Goal: Transaction & Acquisition: Purchase product/service

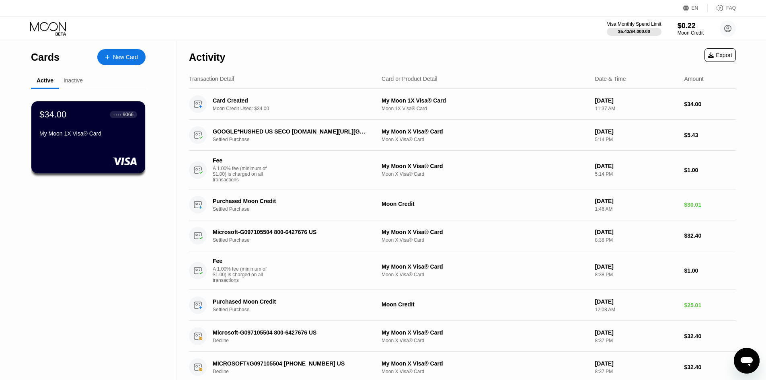
click at [119, 57] on div "New Card" at bounding box center [125, 57] width 25 height 7
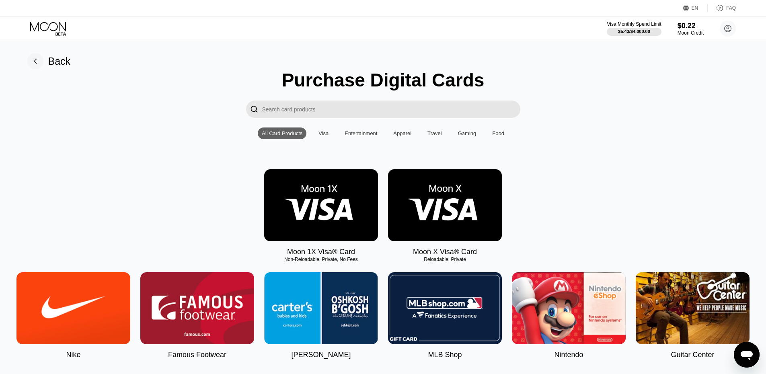
click at [458, 201] on img at bounding box center [445, 205] width 114 height 72
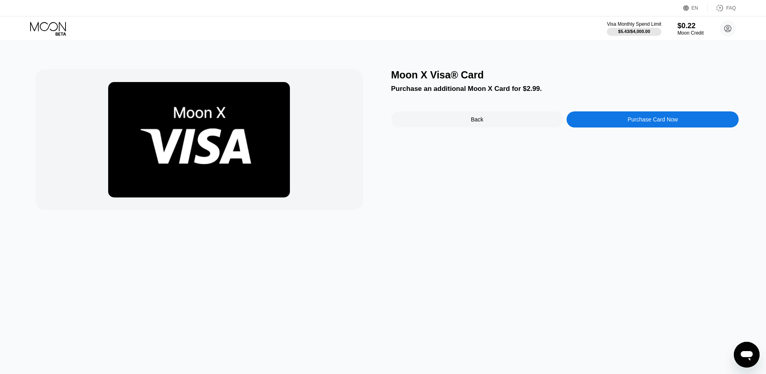
click at [659, 121] on div "Purchase Card Now" at bounding box center [653, 119] width 50 height 6
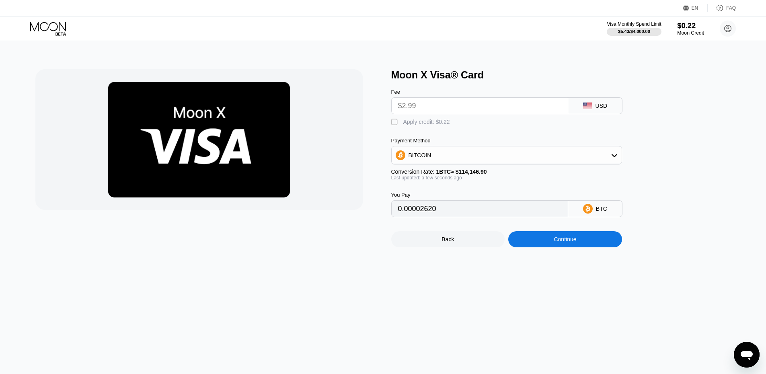
click at [684, 28] on div "$0.22" at bounding box center [690, 25] width 27 height 8
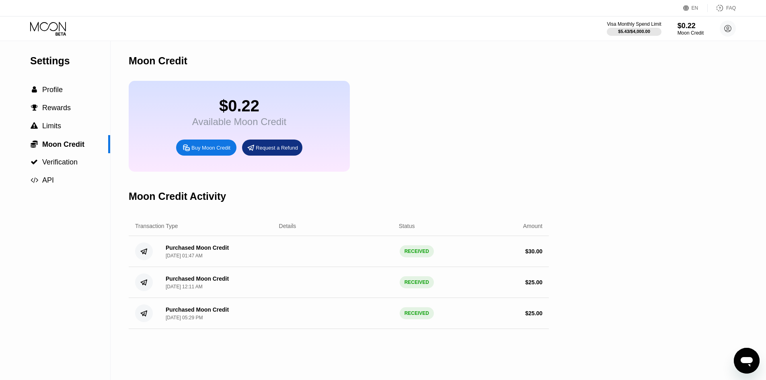
click at [200, 151] on div "Buy Moon Credit" at bounding box center [210, 147] width 39 height 7
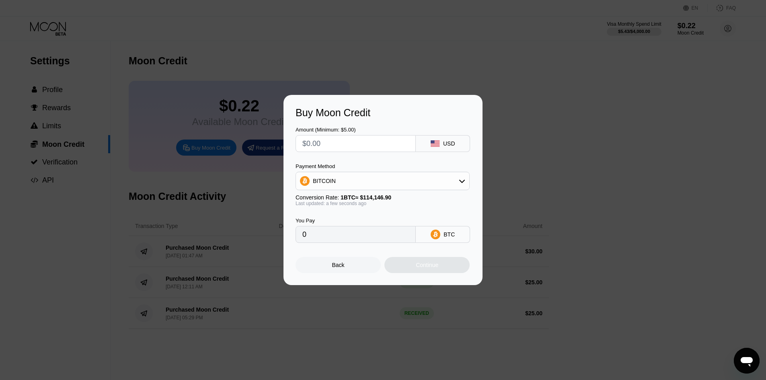
click at [351, 272] on div "Back" at bounding box center [338, 265] width 85 height 16
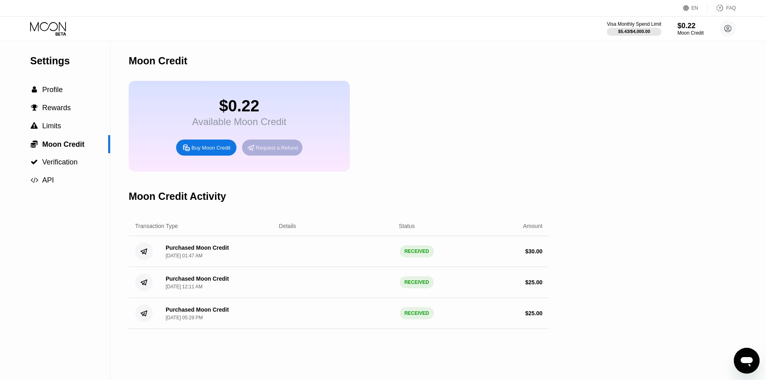
click at [276, 151] on div "Request a Refund" at bounding box center [277, 147] width 42 height 7
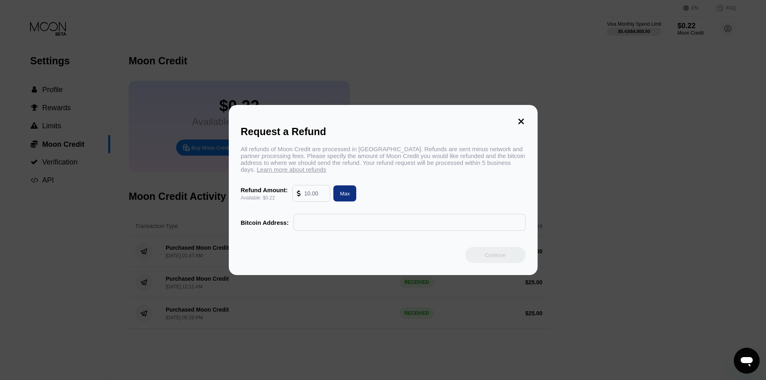
click at [521, 121] on icon at bounding box center [521, 121] width 9 height 9
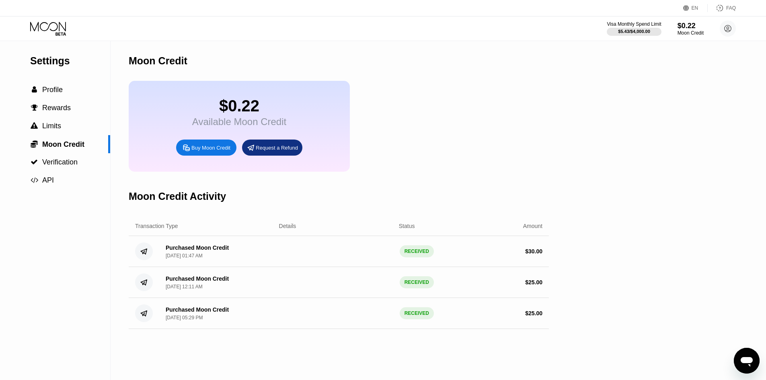
click at [200, 151] on div "Buy Moon Credit" at bounding box center [210, 147] width 39 height 7
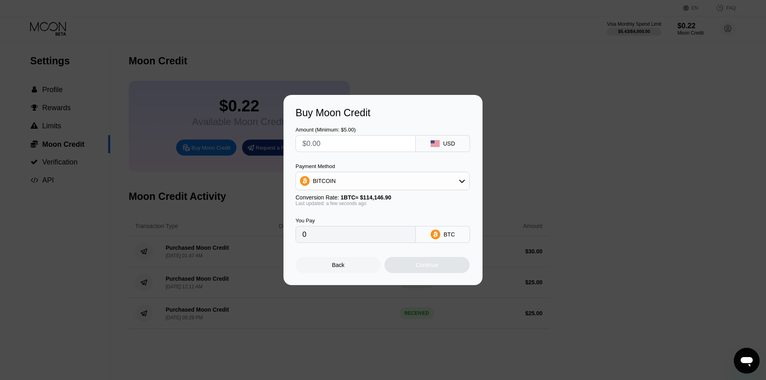
click at [360, 144] on input "text" at bounding box center [355, 144] width 107 height 16
click at [354, 185] on div "BITCOIN" at bounding box center [382, 181] width 173 height 16
click at [349, 222] on span "USDT on TRON" at bounding box center [335, 221] width 41 height 6
type input "0.00"
click at [339, 146] on input "text" at bounding box center [355, 144] width 107 height 16
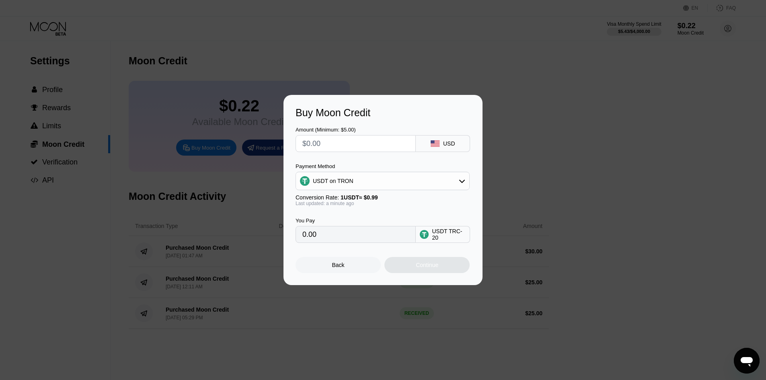
type input "$4"
type input "4.04"
type input "$43"
type input "43.43"
type input "$43"
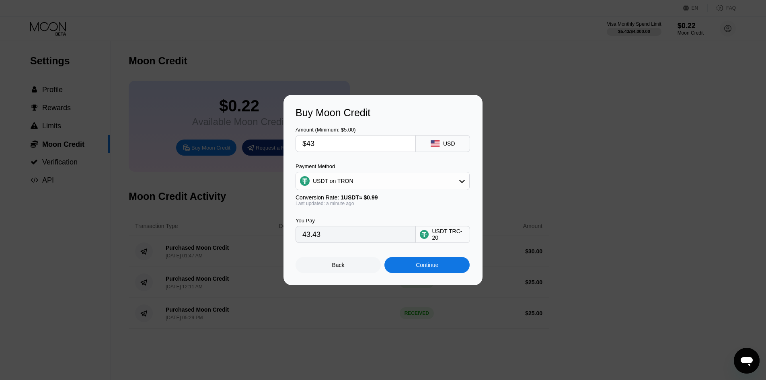
click at [436, 268] on div "Continue" at bounding box center [427, 265] width 23 height 6
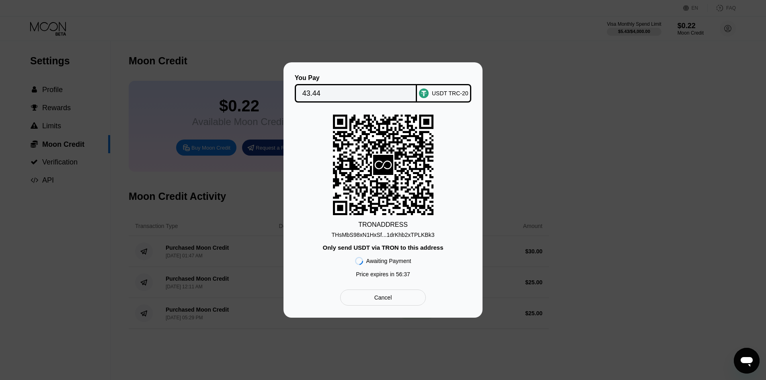
click at [386, 234] on div "THsMbS98xN1HxSf...1drKhb2xTPLKBk3" at bounding box center [383, 235] width 103 height 6
click at [316, 90] on input "43.44" at bounding box center [355, 93] width 107 height 16
click at [382, 301] on div "Cancel" at bounding box center [383, 297] width 18 height 7
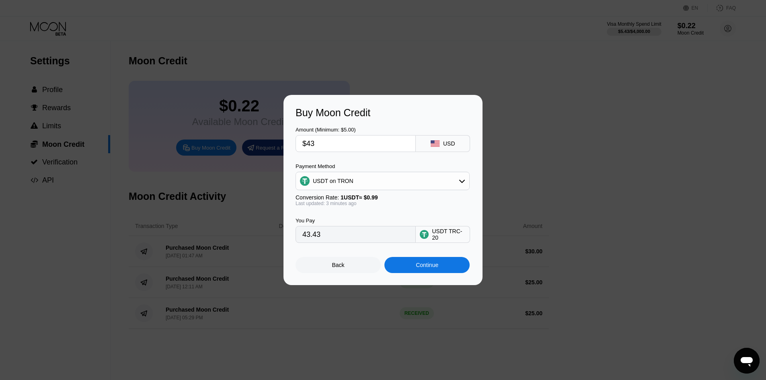
click at [345, 148] on input "$43" at bounding box center [355, 144] width 107 height 16
type input "$4"
type input "4.04"
type input "$42"
type input "42.42"
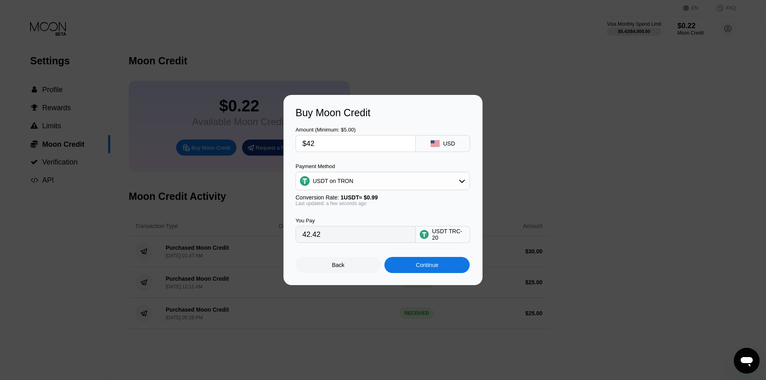
type input "$42"
click at [440, 267] on div "Continue" at bounding box center [426, 265] width 85 height 16
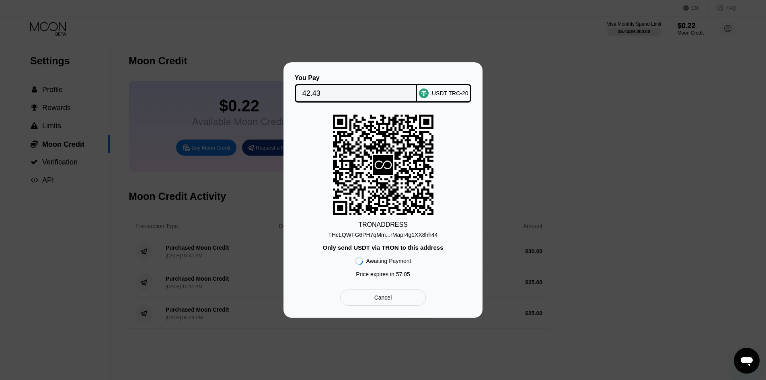
click at [384, 233] on div "THcLQWFG6PH7qMm...rMapr4g1XX8hh44" at bounding box center [382, 235] width 109 height 6
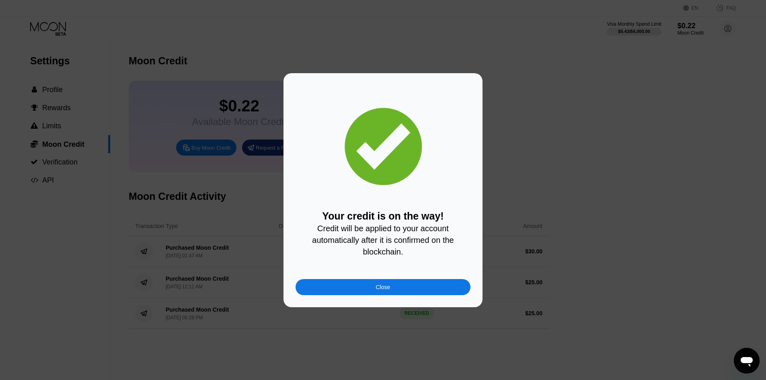
click at [390, 292] on div "Close" at bounding box center [383, 287] width 175 height 16
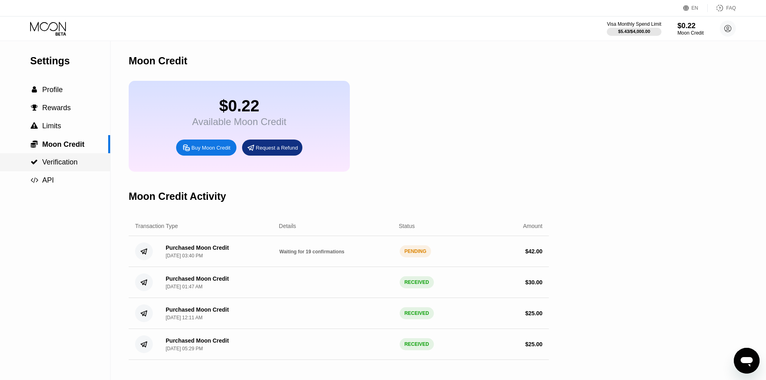
click at [60, 166] on span "Verification" at bounding box center [59, 162] width 35 height 8
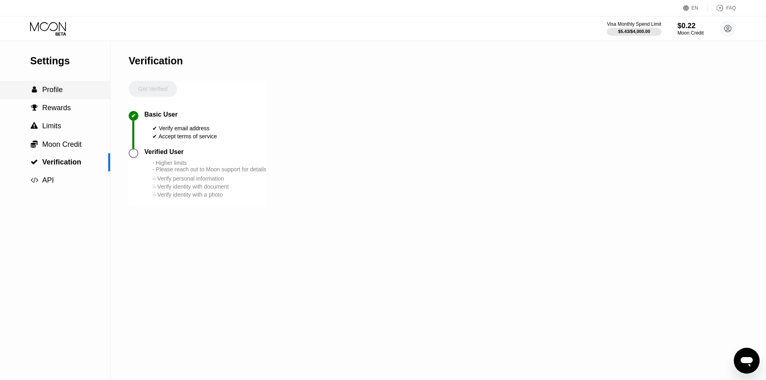
click at [62, 94] on div " Profile" at bounding box center [55, 90] width 110 height 8
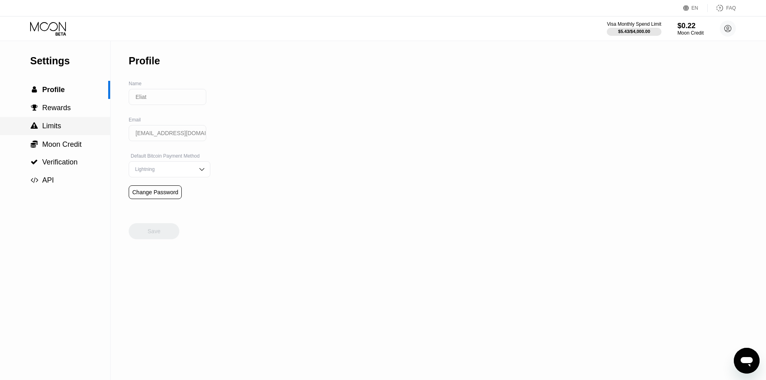
click at [63, 126] on div " Limits" at bounding box center [55, 126] width 110 height 8
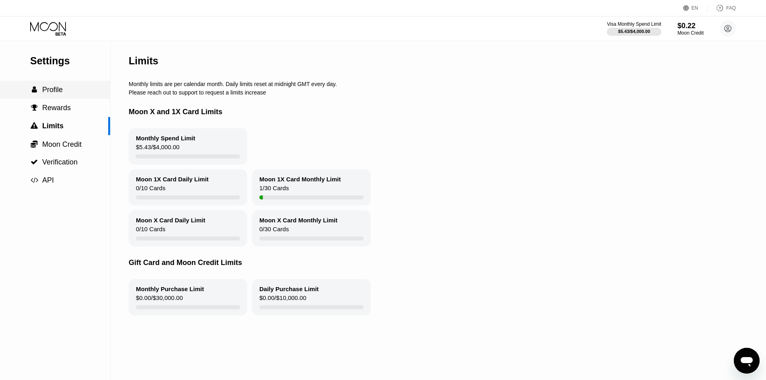
click at [53, 92] on span "Profile" at bounding box center [52, 90] width 21 height 8
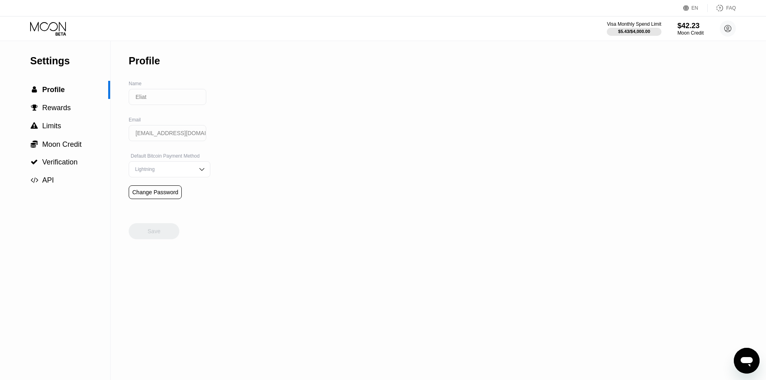
click at [45, 27] on icon at bounding box center [48, 29] width 37 height 14
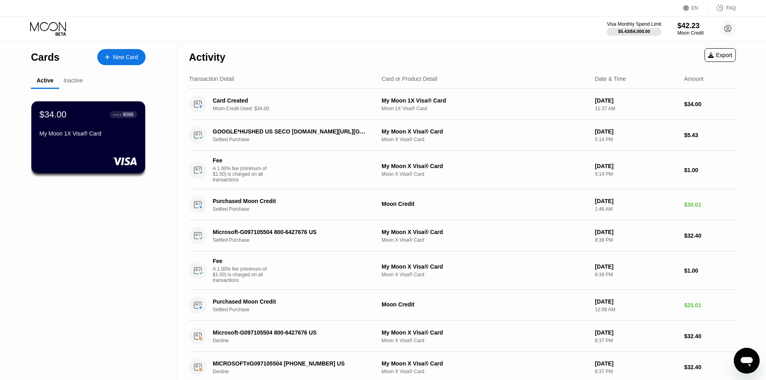
click at [125, 54] on div "New Card" at bounding box center [125, 57] width 25 height 7
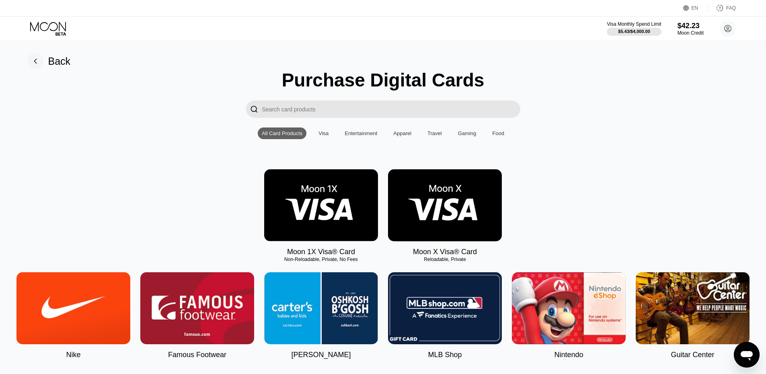
click at [438, 202] on img at bounding box center [445, 205] width 114 height 72
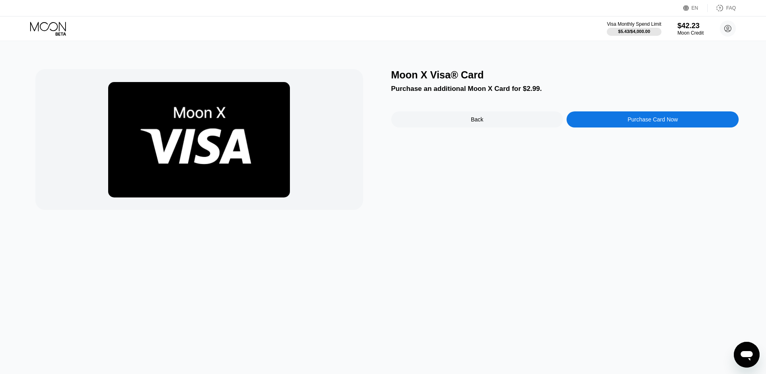
click at [671, 123] on div "Purchase Card Now" at bounding box center [653, 119] width 50 height 6
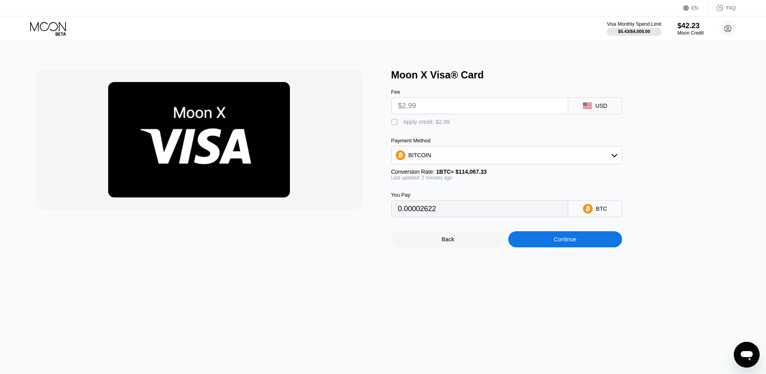
click at [397, 125] on div "" at bounding box center [395, 122] width 8 height 8
type input "0"
click at [564, 242] on div "Continue" at bounding box center [565, 239] width 23 height 6
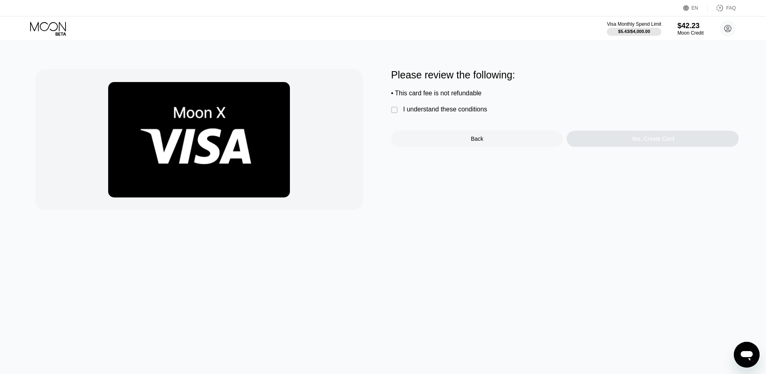
click at [393, 114] on div "" at bounding box center [395, 110] width 8 height 8
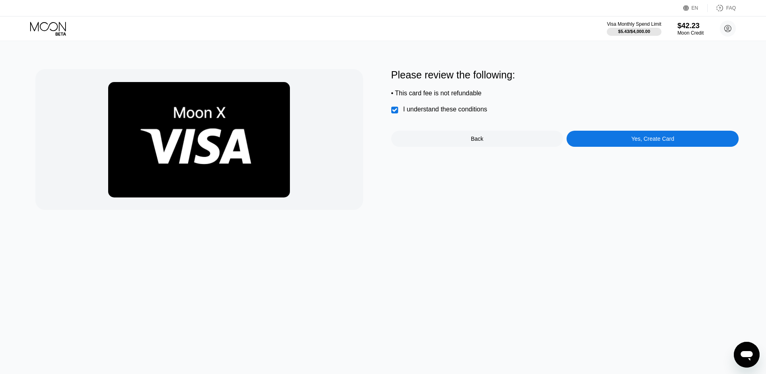
click at [474, 142] on div "Back" at bounding box center [477, 139] width 12 height 6
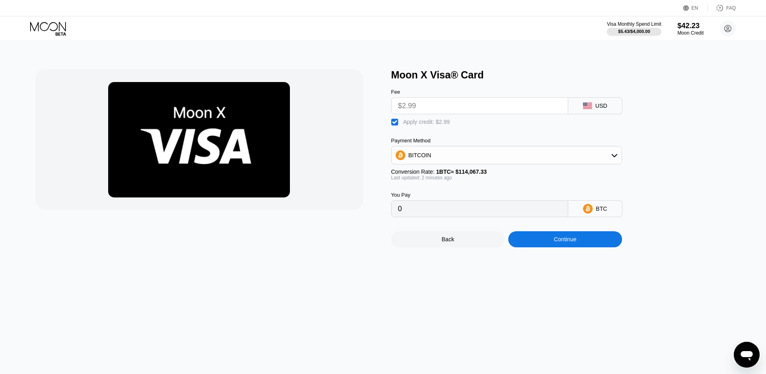
click at [51, 20] on div "Visa Monthly Spend Limit $5.43 / $4,000.00 $42.23 Moon Credit Eliat [EMAIL_ADDR…" at bounding box center [383, 28] width 766 height 24
click at [52, 26] on icon at bounding box center [48, 29] width 37 height 14
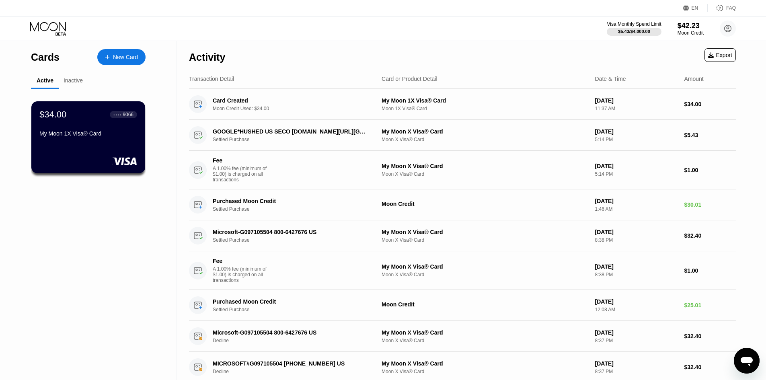
click at [120, 54] on div "New Card" at bounding box center [125, 57] width 25 height 7
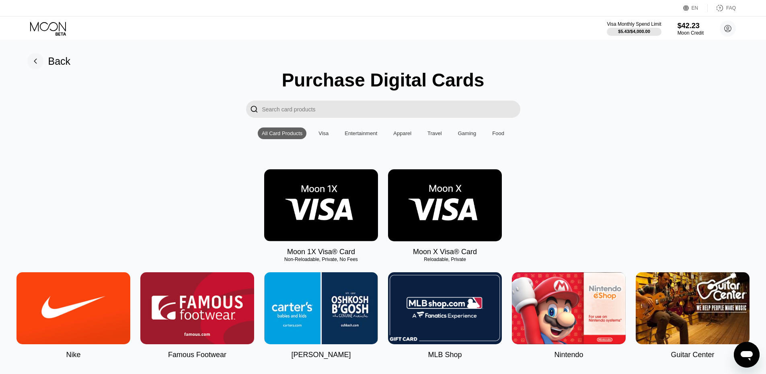
click at [320, 196] on img at bounding box center [321, 205] width 114 height 72
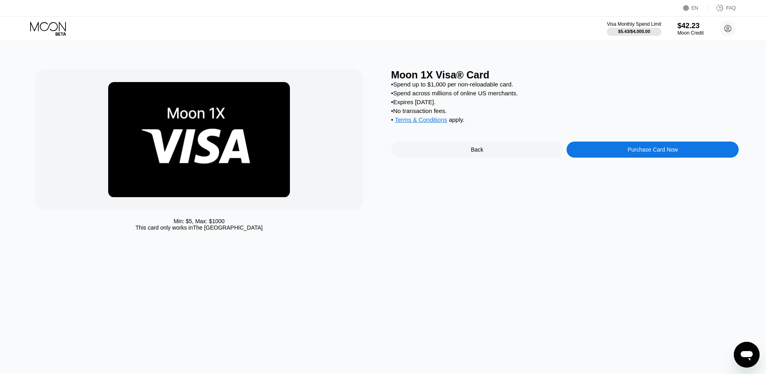
click at [480, 153] on div "Back" at bounding box center [477, 149] width 12 height 6
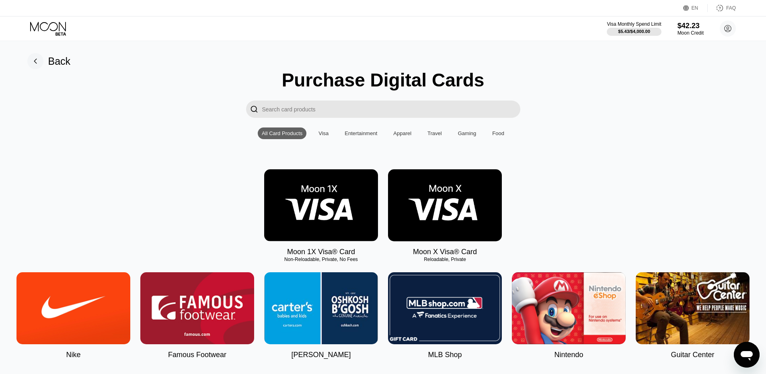
click at [323, 136] on div "Visa" at bounding box center [323, 133] width 10 height 6
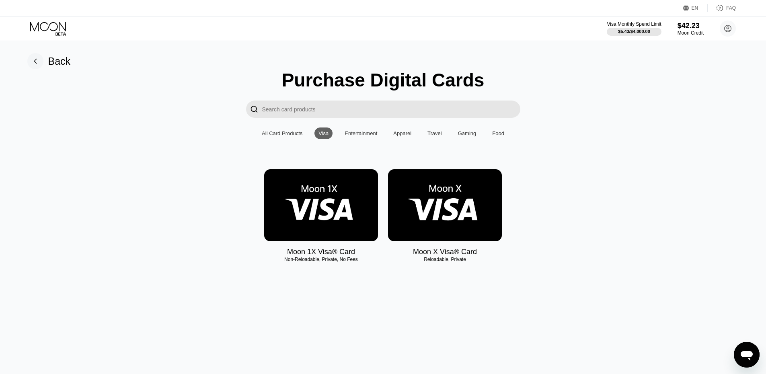
click at [280, 132] on div "All Card Products" at bounding box center [282, 133] width 49 height 12
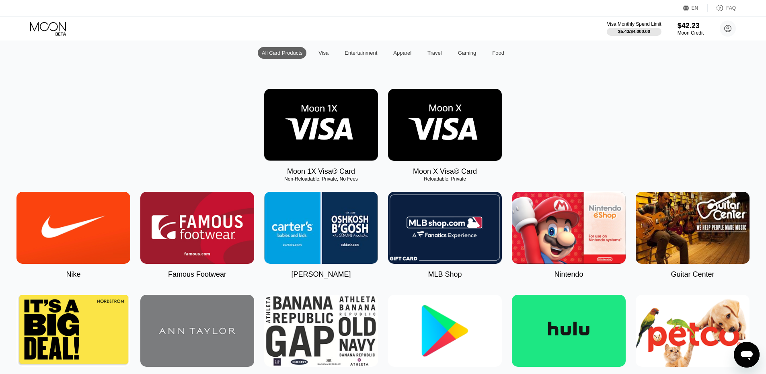
scroll to position [40, 0]
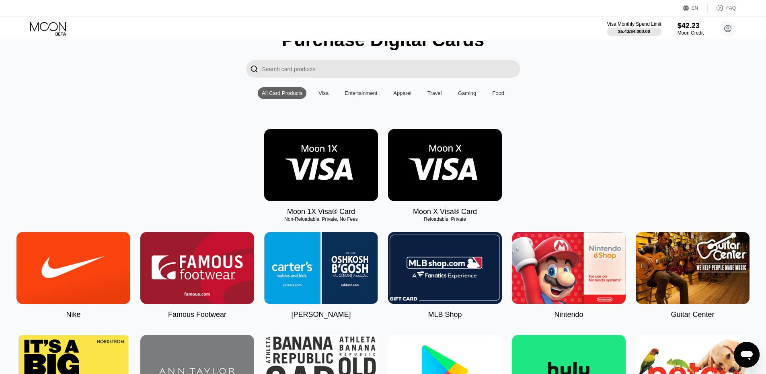
click at [454, 156] on img at bounding box center [445, 165] width 114 height 72
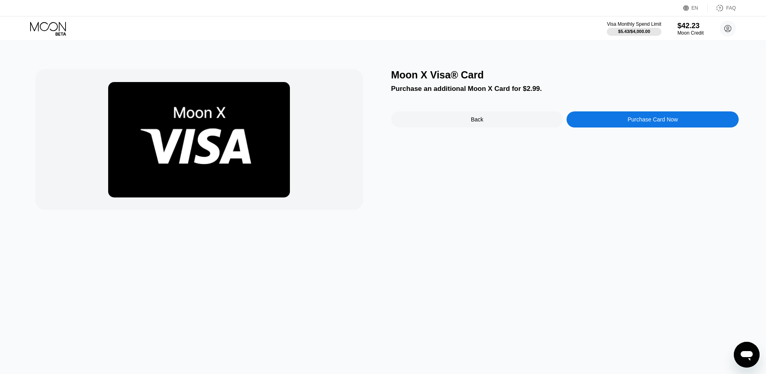
click at [667, 121] on div "Purchase Card Now" at bounding box center [653, 119] width 50 height 6
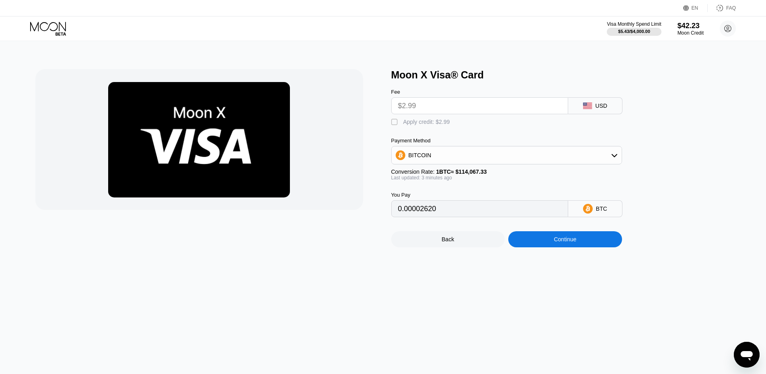
click at [391, 124] on div "" at bounding box center [395, 122] width 8 height 8
type input "0"
click at [570, 247] on div "Continue" at bounding box center [565, 239] width 114 height 16
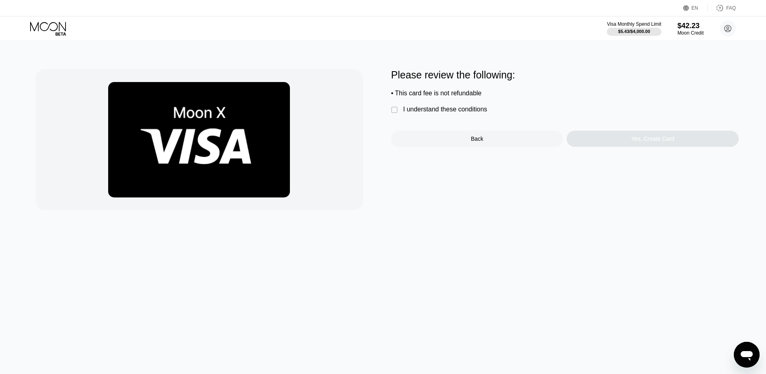
click at [438, 113] on div "I understand these conditions" at bounding box center [445, 109] width 84 height 7
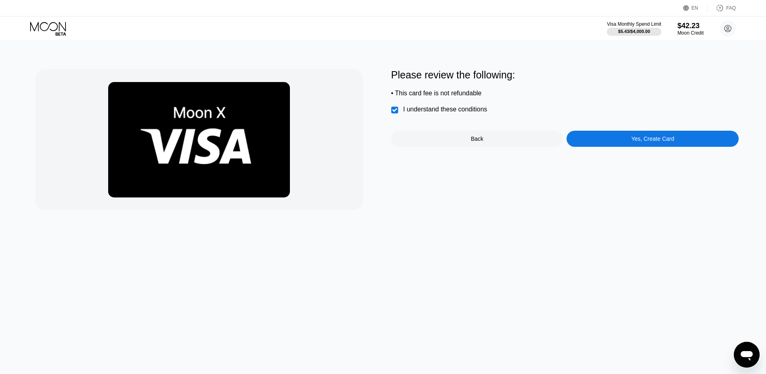
click at [668, 140] on div "Yes, Create Card" at bounding box center [652, 139] width 43 height 6
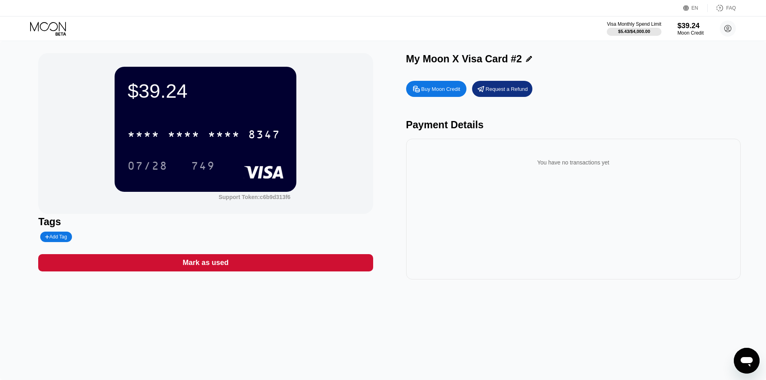
click at [50, 23] on icon at bounding box center [48, 29] width 37 height 14
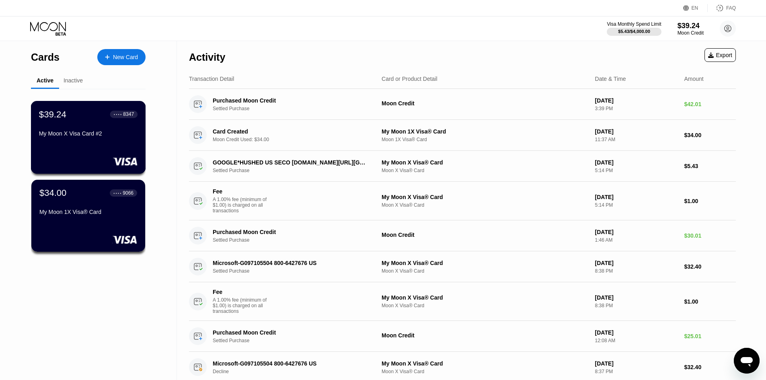
click at [81, 116] on div "$39.24 ● ● ● ● 8347" at bounding box center [88, 114] width 99 height 10
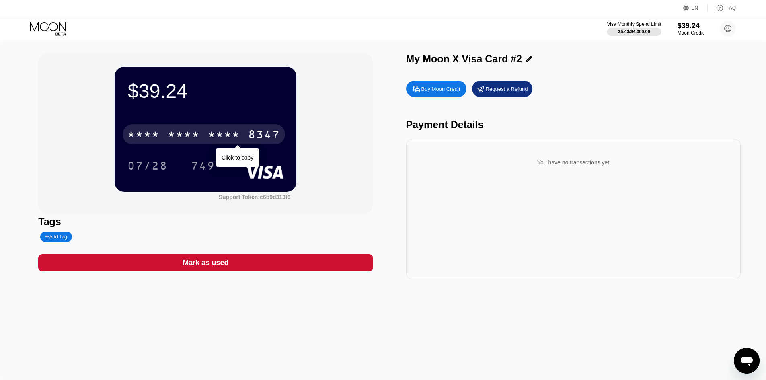
click at [179, 134] on div "* * * *" at bounding box center [184, 135] width 32 height 13
click at [179, 134] on div "6500" at bounding box center [184, 135] width 32 height 13
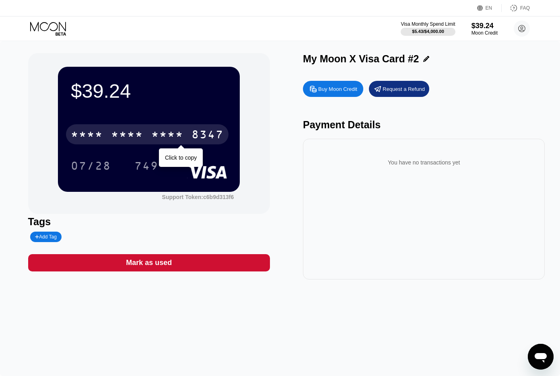
click at [142, 130] on div "* * * *" at bounding box center [127, 135] width 32 height 13
click at [141, 137] on div "6500" at bounding box center [127, 135] width 32 height 13
click at [138, 137] on div "* * * *" at bounding box center [127, 135] width 32 height 13
click at [139, 138] on div "6500" at bounding box center [127, 135] width 32 height 13
click at [147, 134] on div "* * * * * * * * * * * * 8347" at bounding box center [147, 134] width 162 height 20
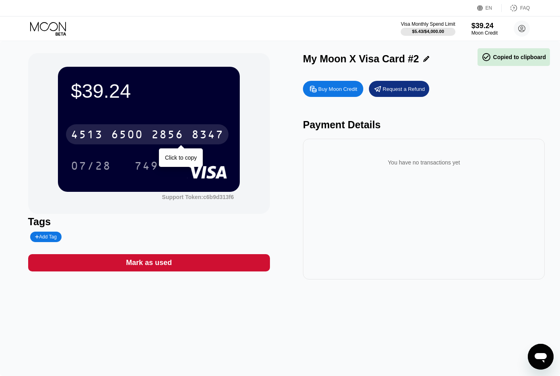
click at [147, 134] on div "[CREDIT_CARD_NUMBER]" at bounding box center [147, 134] width 162 height 20
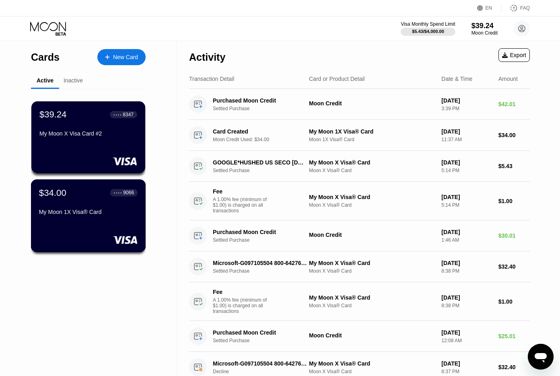
click at [68, 205] on div "$34.00 ● ● ● ● 9066 My Moon 1X Visa® Card" at bounding box center [88, 202] width 99 height 31
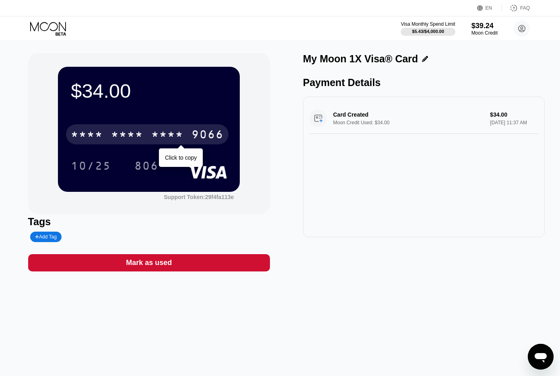
click at [144, 136] on div "* * * * * * * * * * * * 9066" at bounding box center [147, 134] width 162 height 20
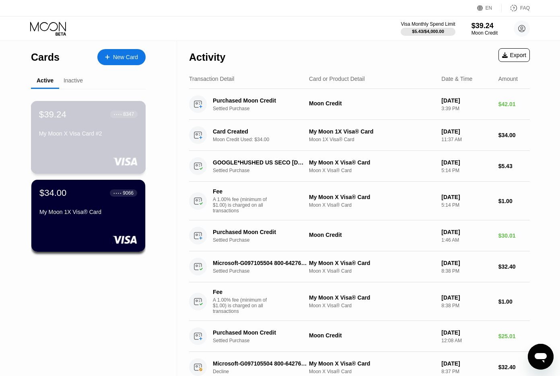
click at [81, 126] on div "$39.24 ● ● ● ● 8347 My Moon X Visa Card #2" at bounding box center [88, 124] width 99 height 31
